Goal: Find contact information: Find contact information

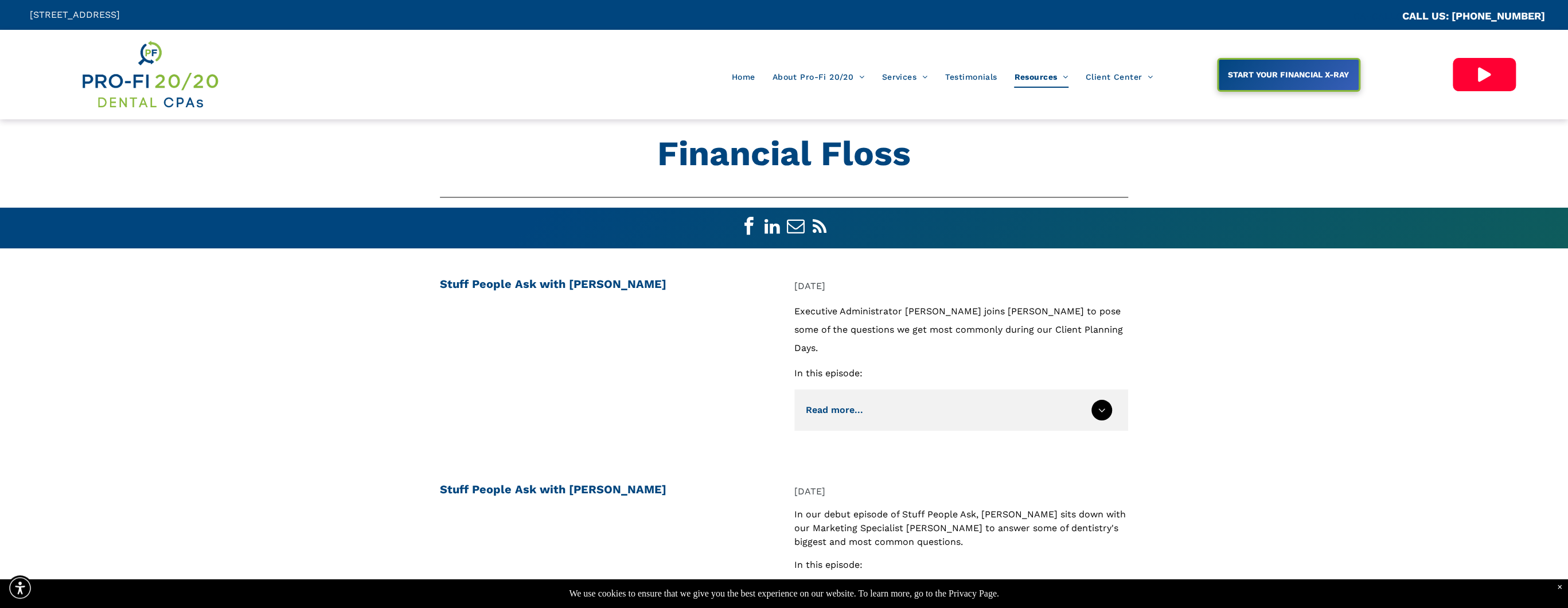
click at [150, 81] on img at bounding box center [150, 75] width 139 height 72
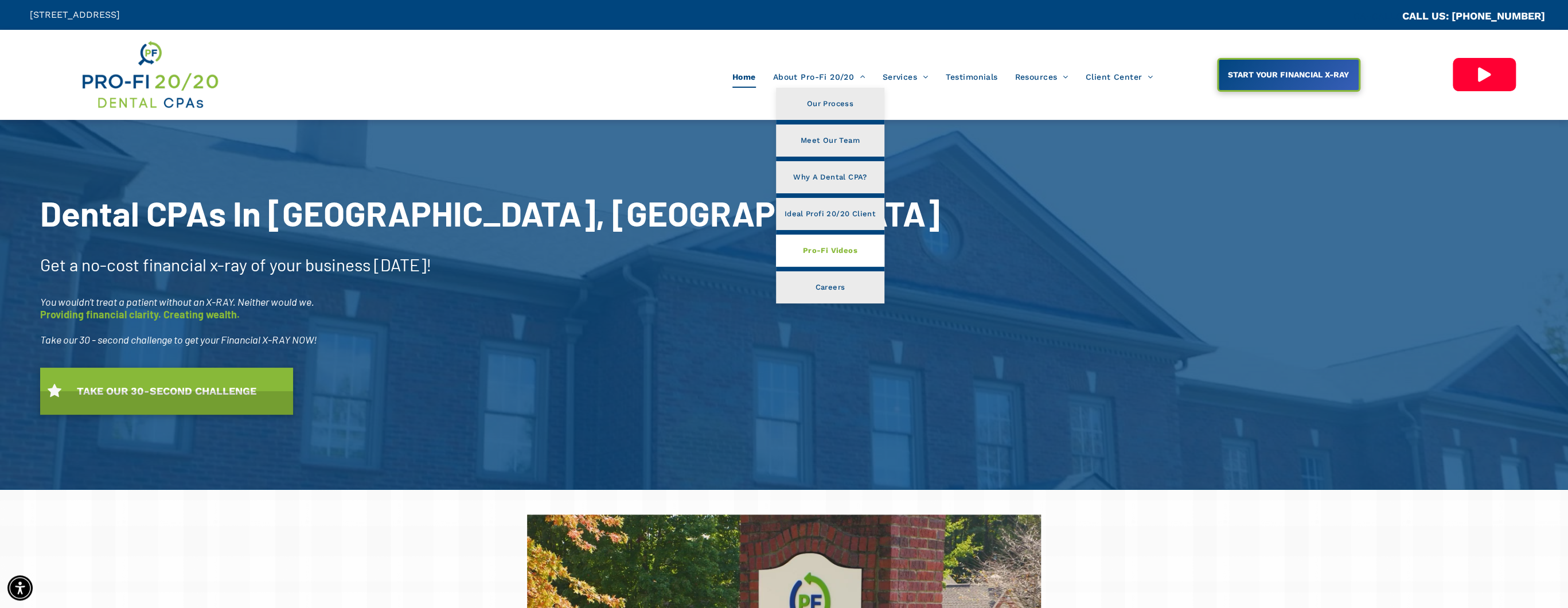
click at [829, 254] on span "Pro-Fi Videos" at bounding box center [830, 251] width 55 height 15
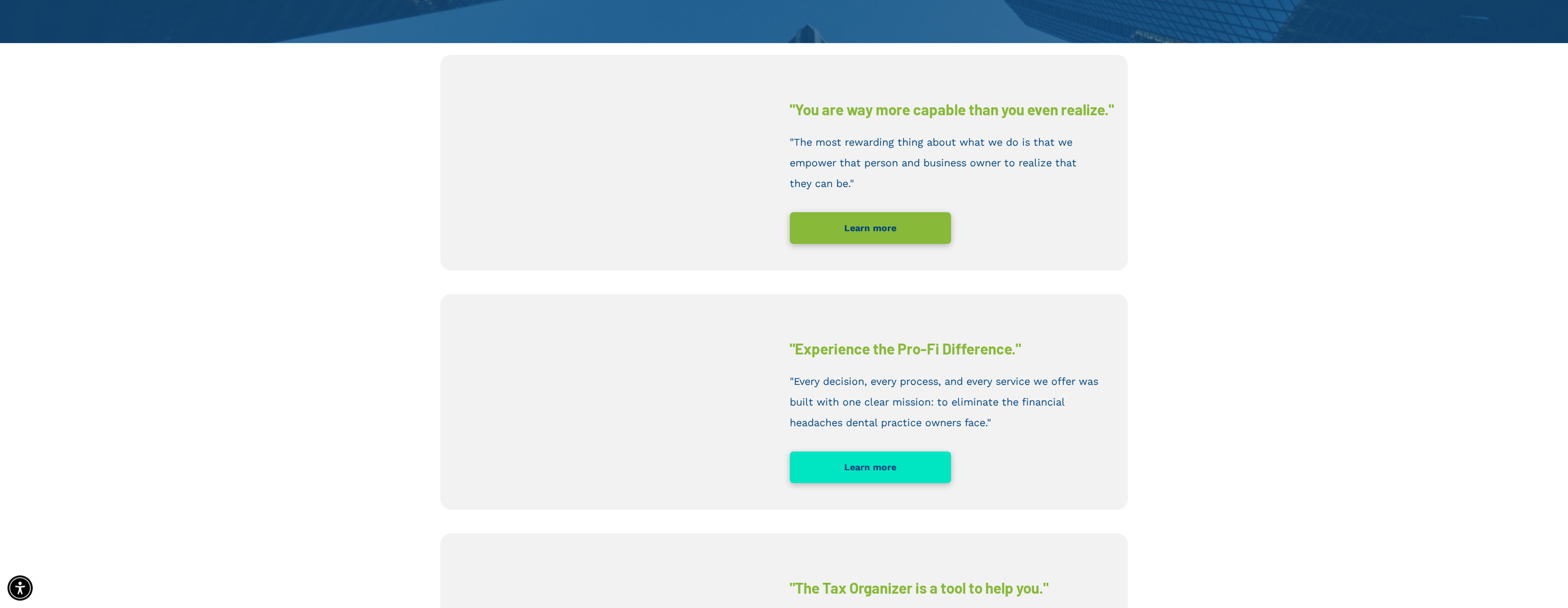
scroll to position [442, 0]
